Goal: Information Seeking & Learning: Learn about a topic

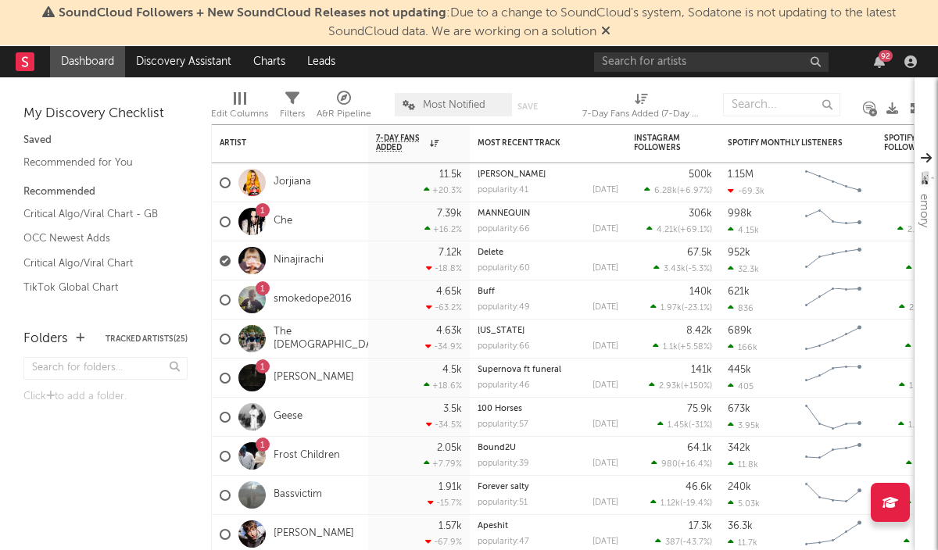
click at [29, 66] on rect at bounding box center [25, 61] width 19 height 19
click at [911, 68] on div "92" at bounding box center [758, 61] width 328 height 31
click at [904, 61] on icon "button" at bounding box center [910, 61] width 13 height 13
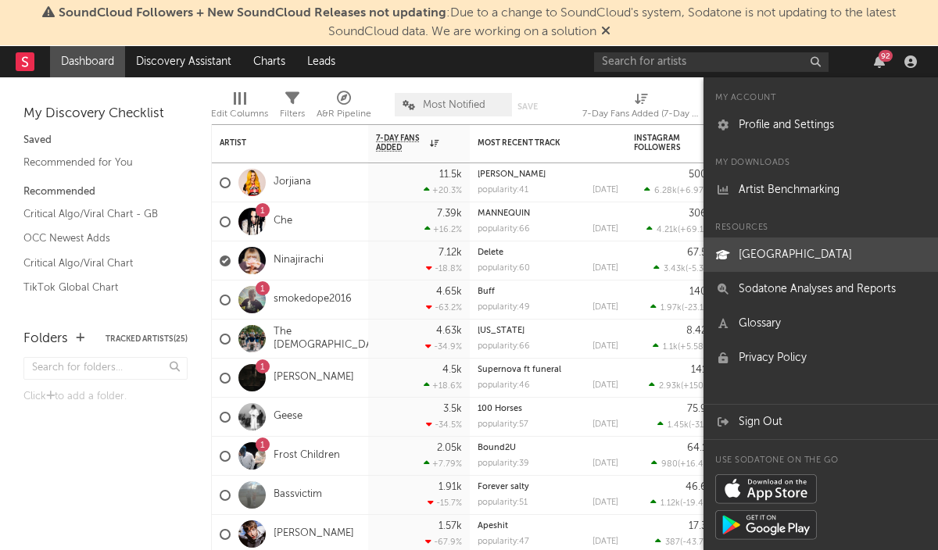
click at [796, 258] on link "[GEOGRAPHIC_DATA]" at bounding box center [820, 255] width 234 height 34
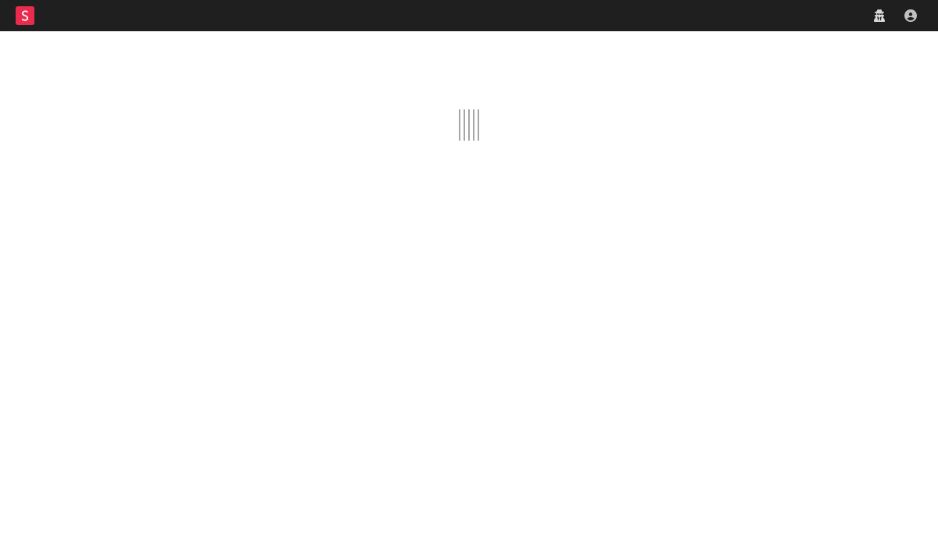
scroll to position [5976, 0]
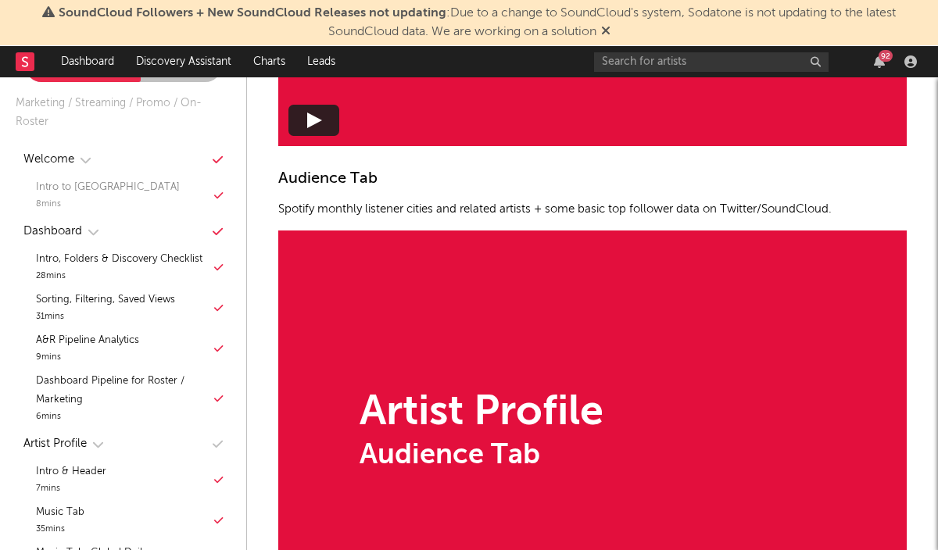
scroll to position [5216, 0]
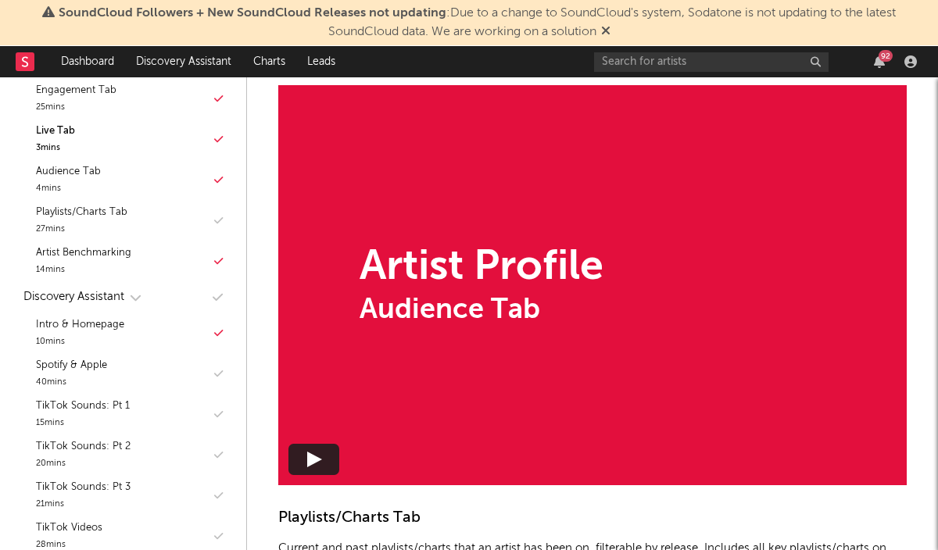
scroll to position [122, 0]
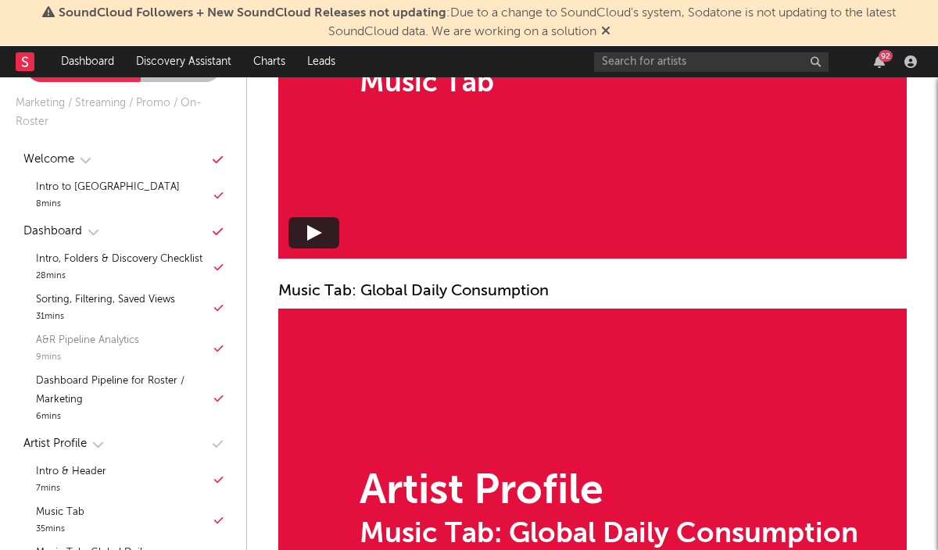
scroll to position [3544, 0]
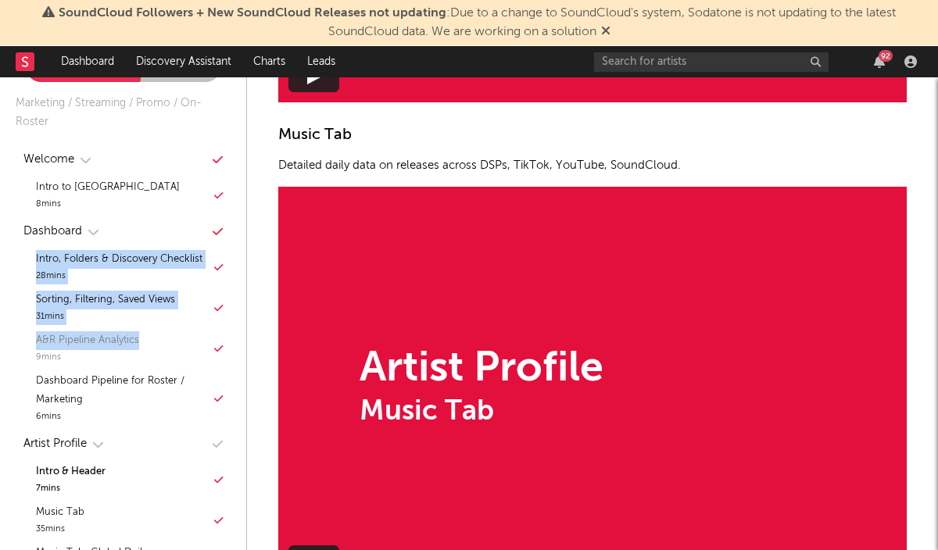
drag, startPoint x: 130, startPoint y: 219, endPoint x: 149, endPoint y: 349, distance: 131.2
click at [149, 349] on div "Dashboard Intro, Folders & Discovery Checklist 28 mins News Feed Tracked Artist…" at bounding box center [123, 322] width 215 height 213
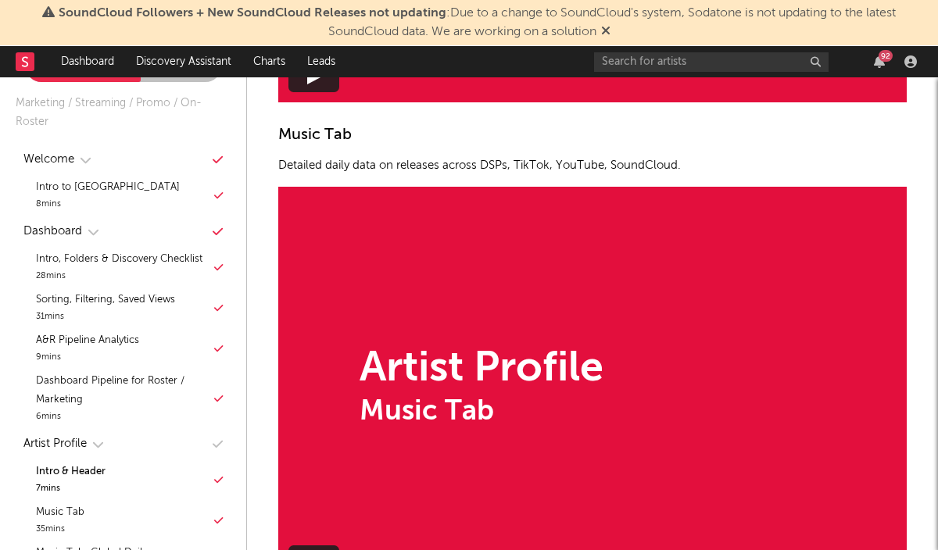
click at [148, 152] on div "Welcome" at bounding box center [123, 159] width 215 height 31
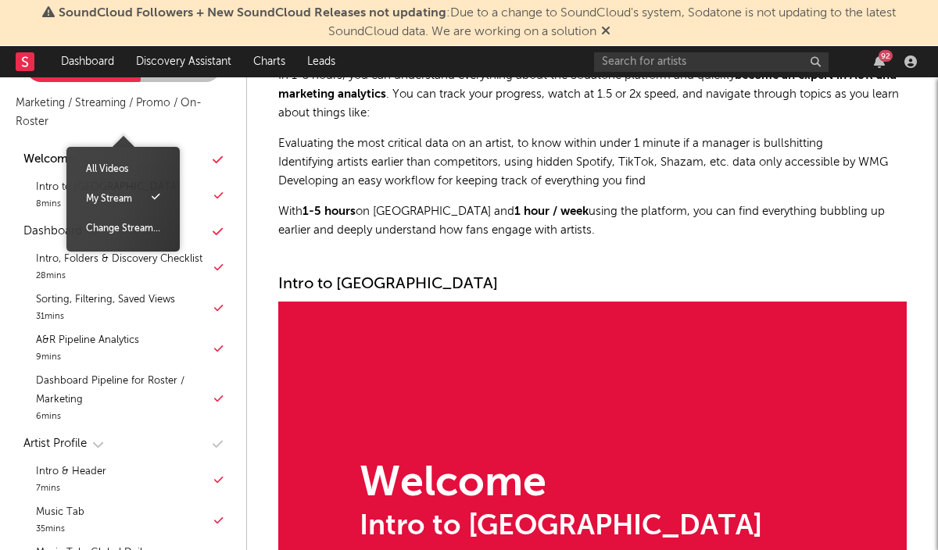
scroll to position [144, 0]
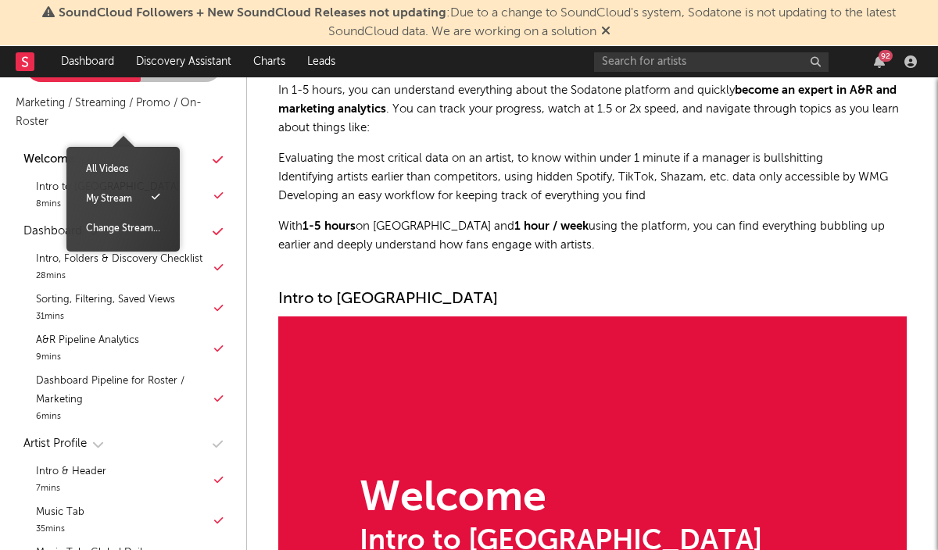
click at [131, 95] on div "Marketing / Streaming / Promo / On-Roster" at bounding box center [123, 113] width 215 height 38
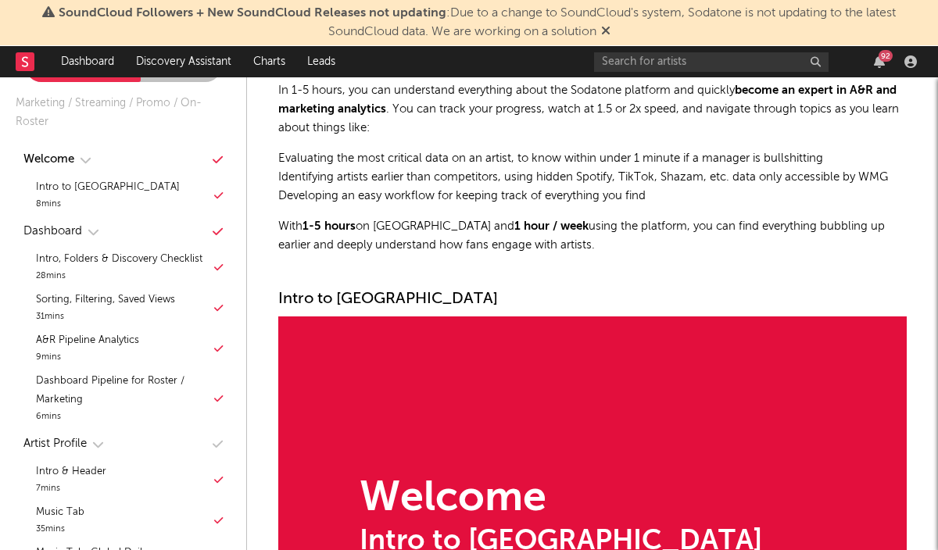
click at [280, 165] on li "Evaluating the most critical data on an artist, to know within under 1 minute i…" at bounding box center [592, 158] width 628 height 19
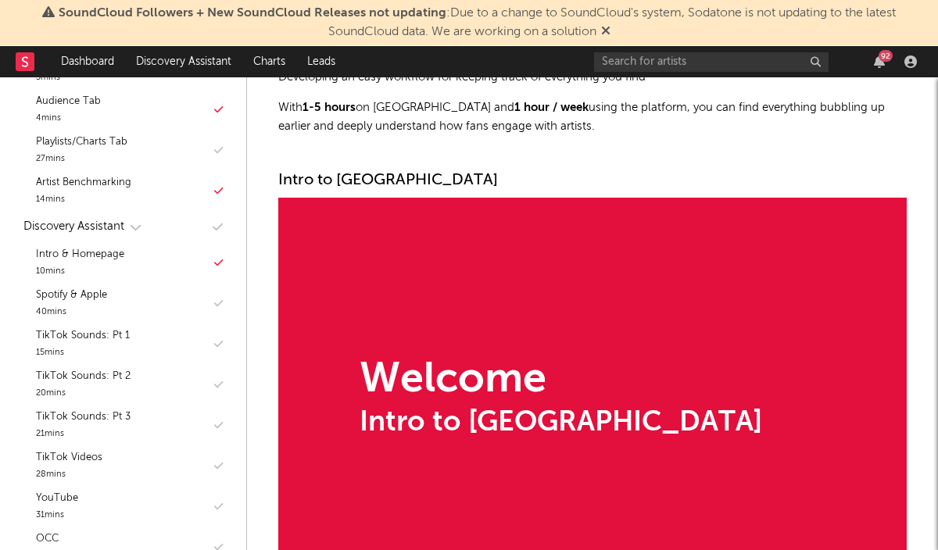
scroll to position [578, 0]
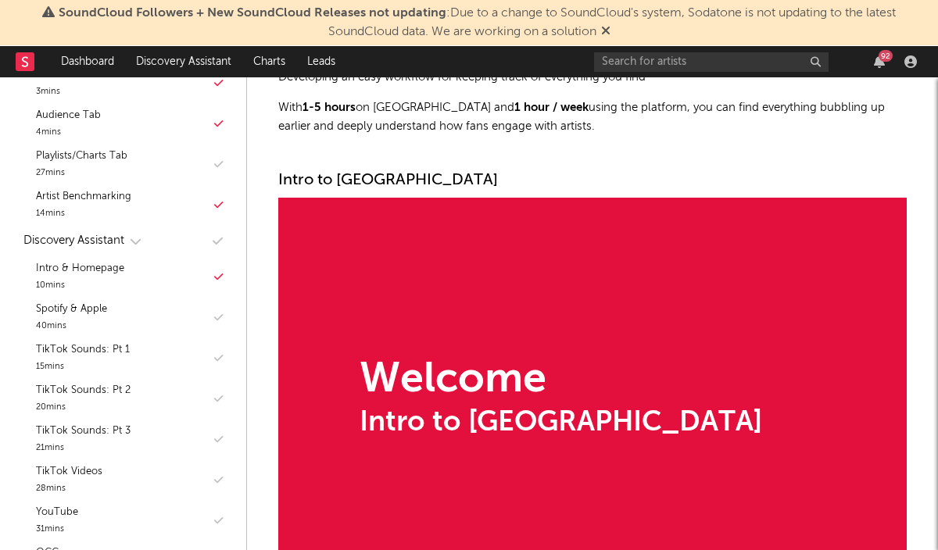
click at [190, 226] on div "Discovery Assistant" at bounding box center [123, 240] width 215 height 31
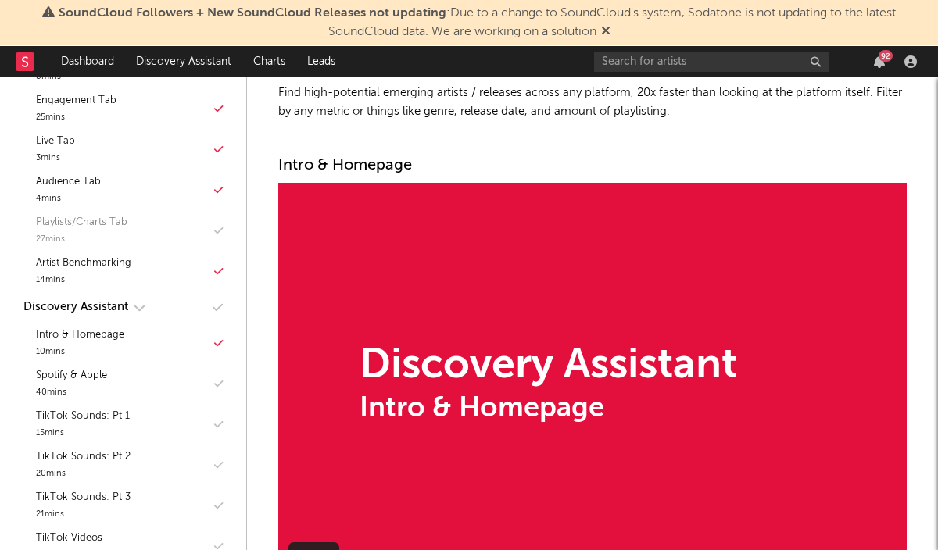
scroll to position [499, 0]
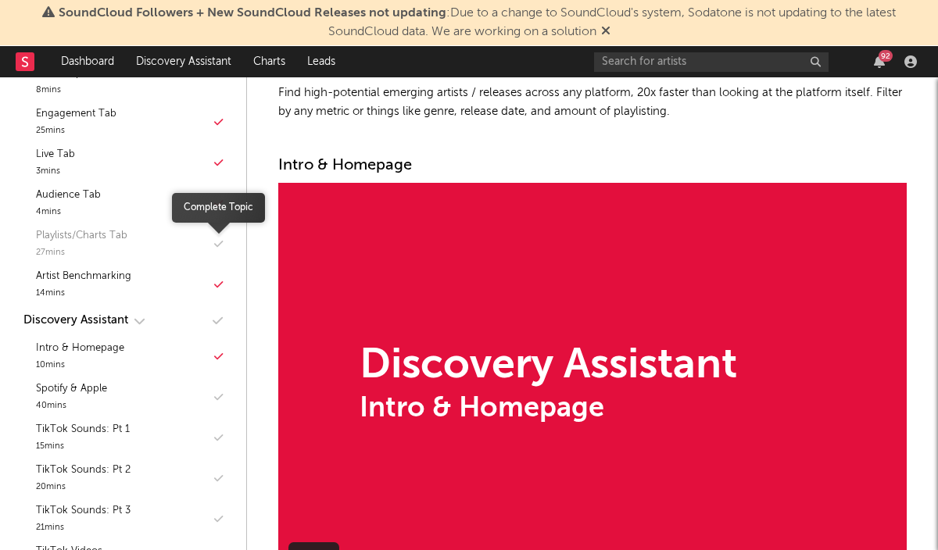
click at [219, 247] on icon "button" at bounding box center [218, 244] width 9 height 10
click at [223, 242] on div "Playlists/Charts Tab 27 mins" at bounding box center [123, 244] width 215 height 41
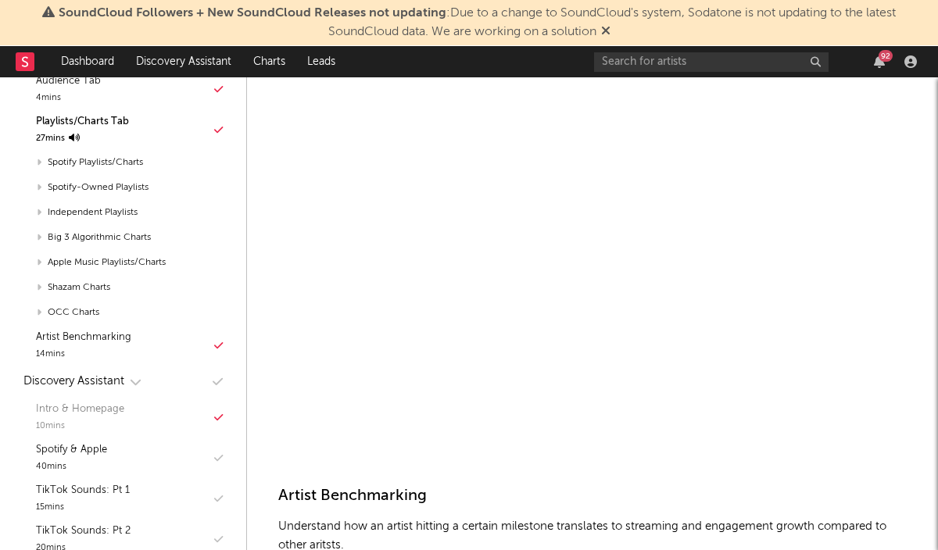
scroll to position [620, 0]
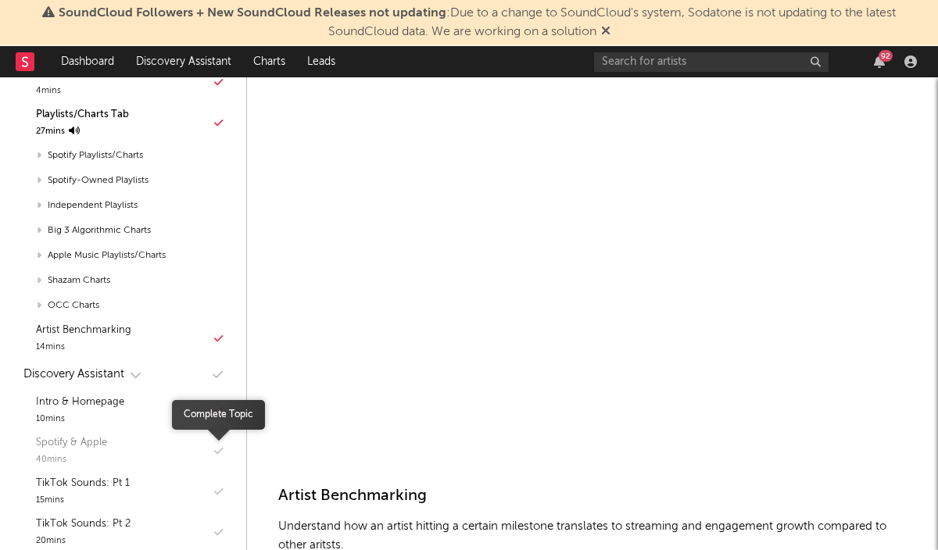
click at [222, 448] on icon "button" at bounding box center [218, 451] width 9 height 10
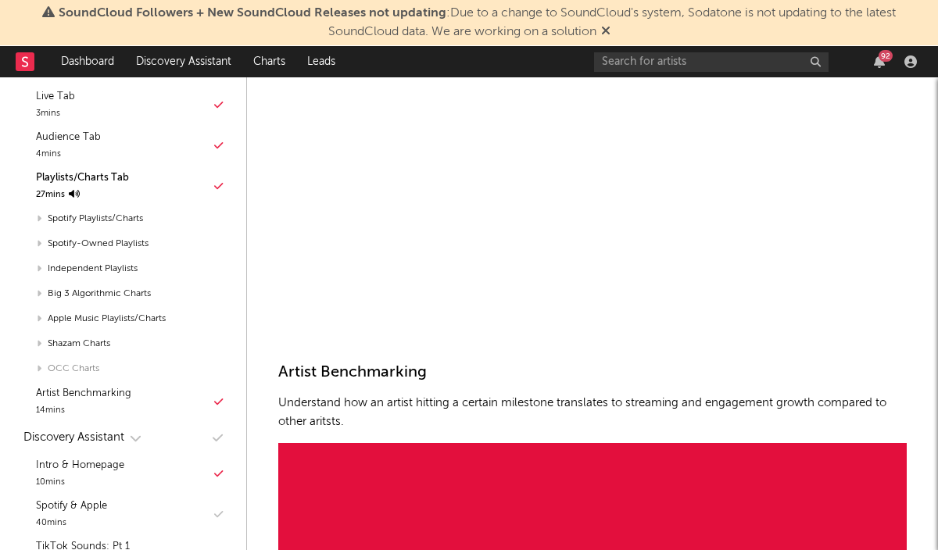
scroll to position [560, 0]
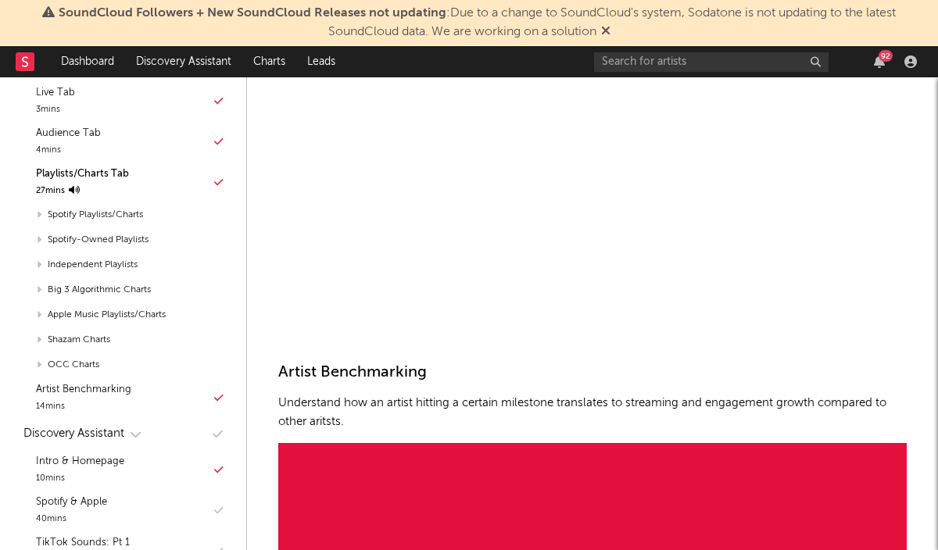
click at [132, 441] on div "Discovery Assistant" at bounding box center [82, 433] width 118 height 19
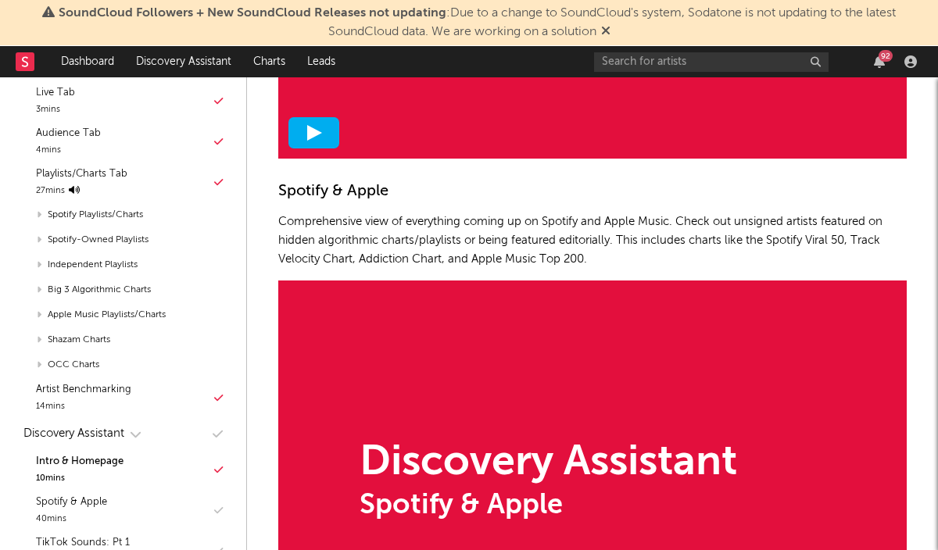
scroll to position [7753, 0]
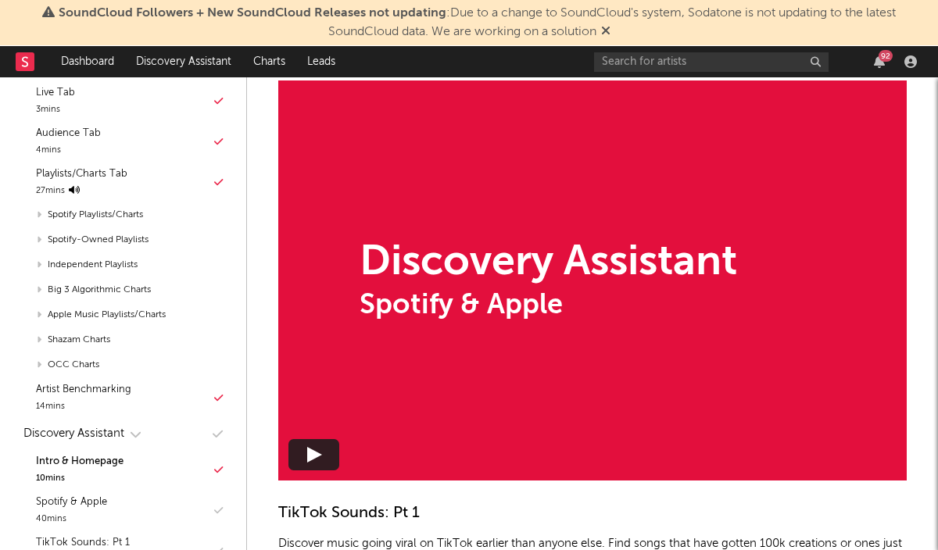
click at [306, 442] on div at bounding box center [313, 454] width 51 height 31
